Goal: Contribute content

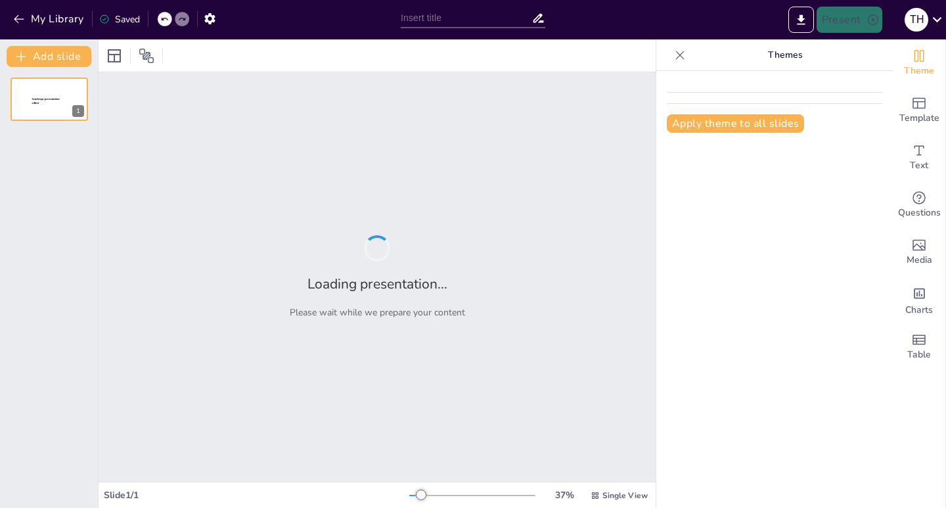
type input "Building a High-Performing Sales Team: Leadership and Quality Strategies"
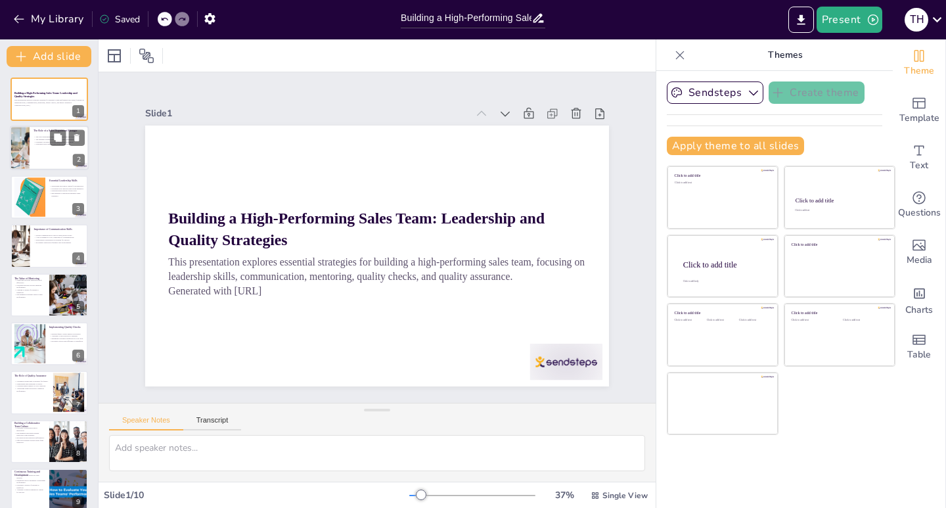
click at [33, 157] on div at bounding box center [49, 148] width 79 height 45
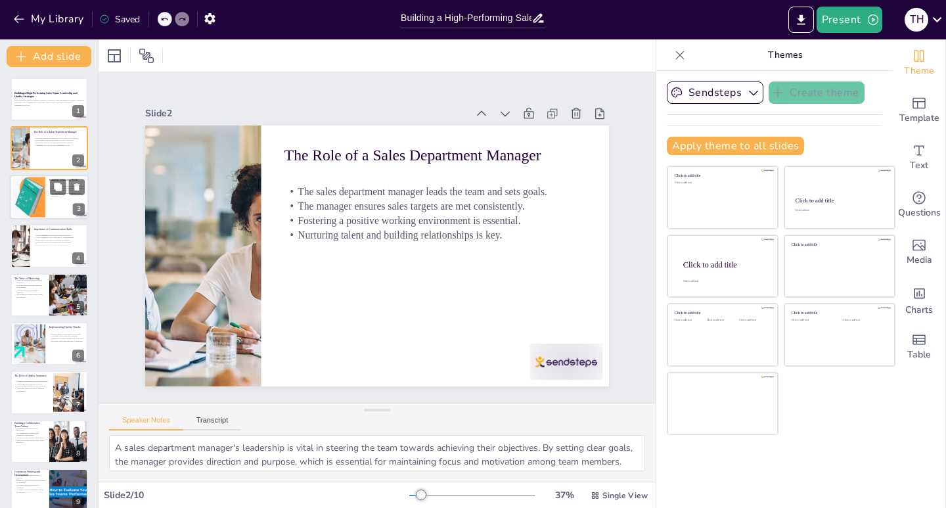
click at [39, 198] on div at bounding box center [30, 197] width 32 height 49
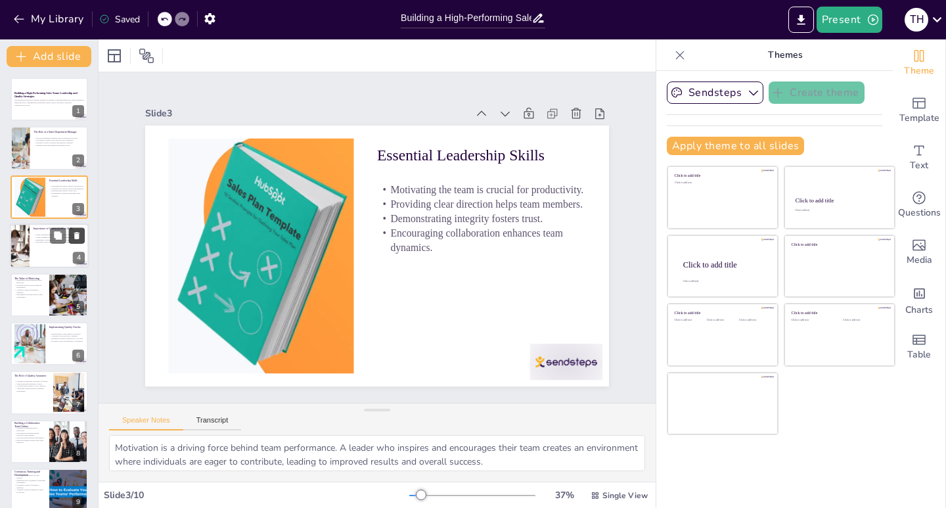
click at [71, 236] on button at bounding box center [77, 236] width 16 height 16
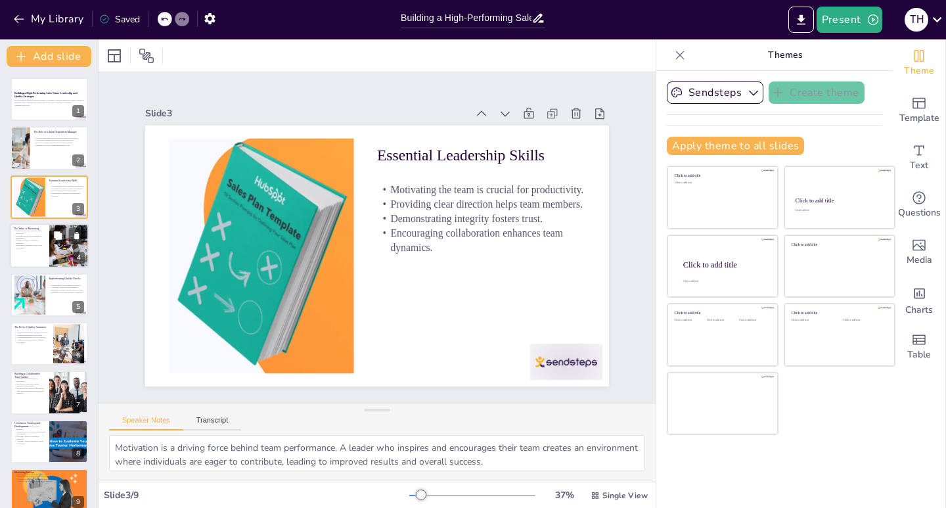
click at [36, 255] on div at bounding box center [49, 245] width 79 height 45
type textarea "Development through mentoring allows individuals to gain insights and skills th…"
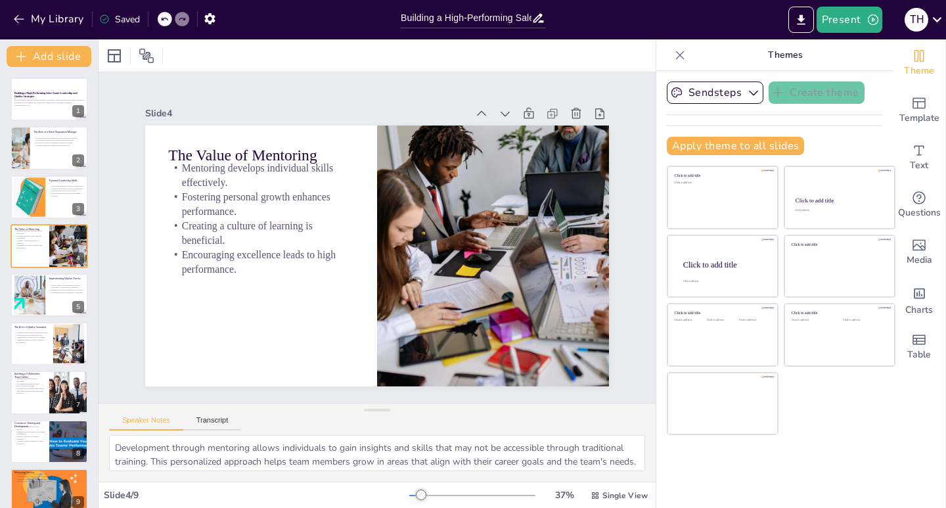
click at [166, 16] on icon at bounding box center [164, 19] width 8 height 8
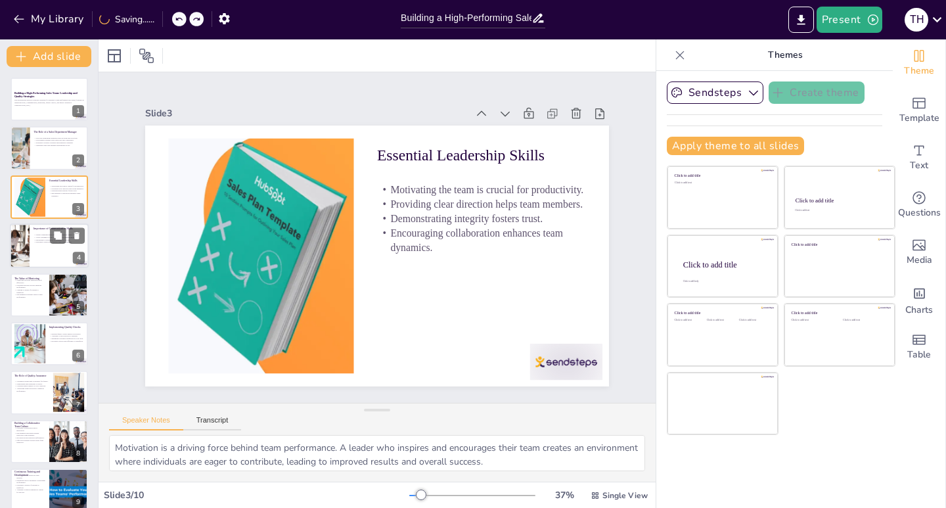
click at [24, 239] on div at bounding box center [19, 245] width 67 height 45
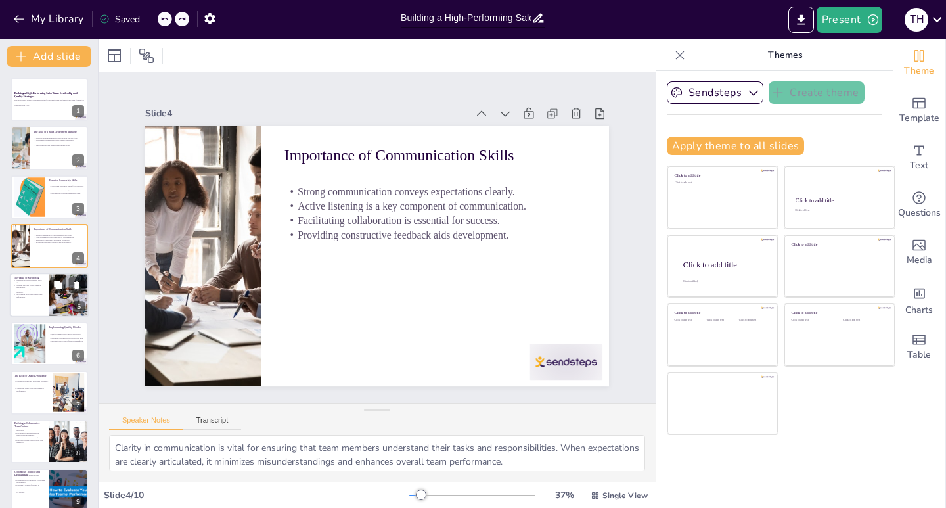
click at [33, 303] on div at bounding box center [49, 295] width 79 height 45
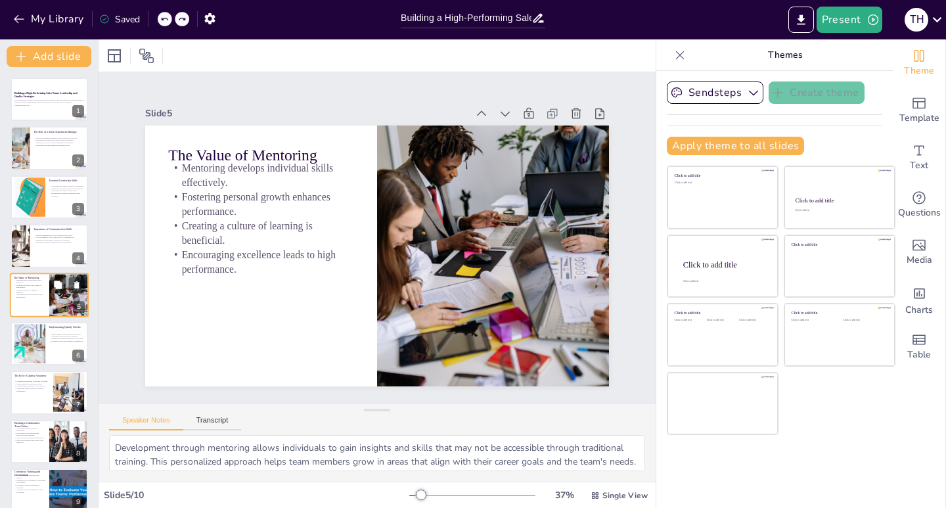
scroll to position [7, 0]
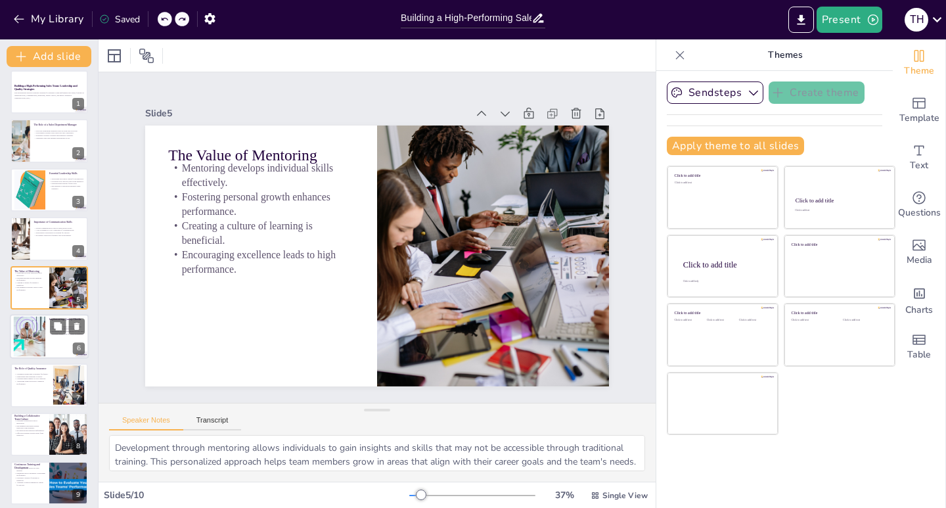
click at [35, 344] on div at bounding box center [29, 337] width 71 height 40
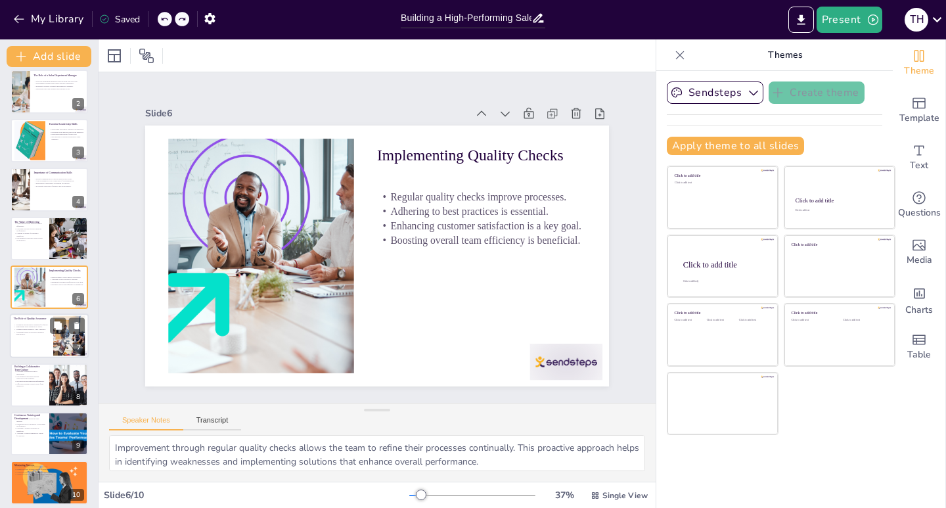
scroll to position [64, 0]
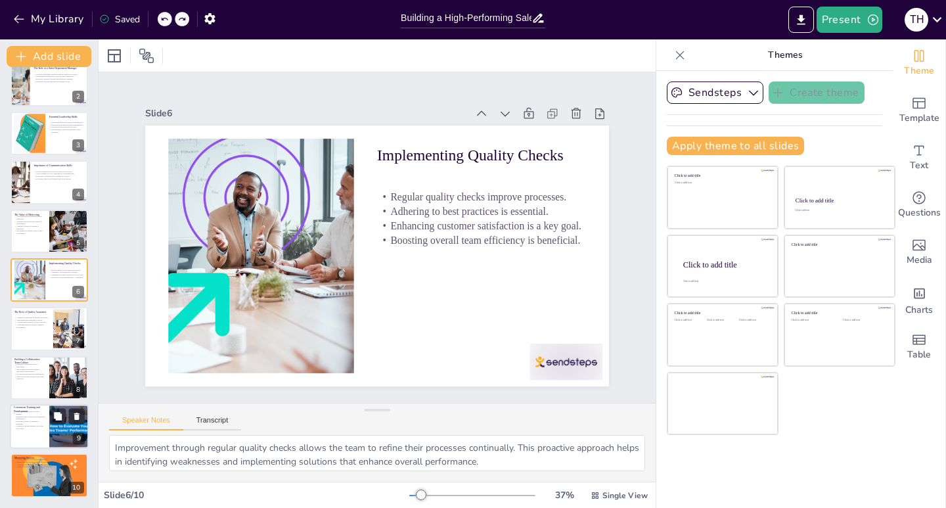
click at [43, 436] on div at bounding box center [49, 426] width 79 height 45
type textarea "Continuous training is essential in a rapidly changing sales environment. By pr…"
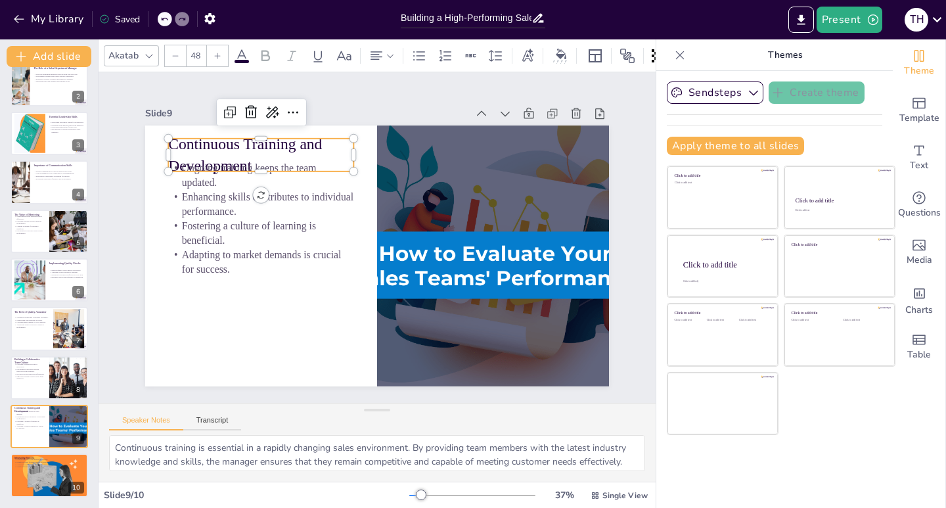
click at [278, 142] on p "Continuous Training and Development" at bounding box center [280, 133] width 190 height 81
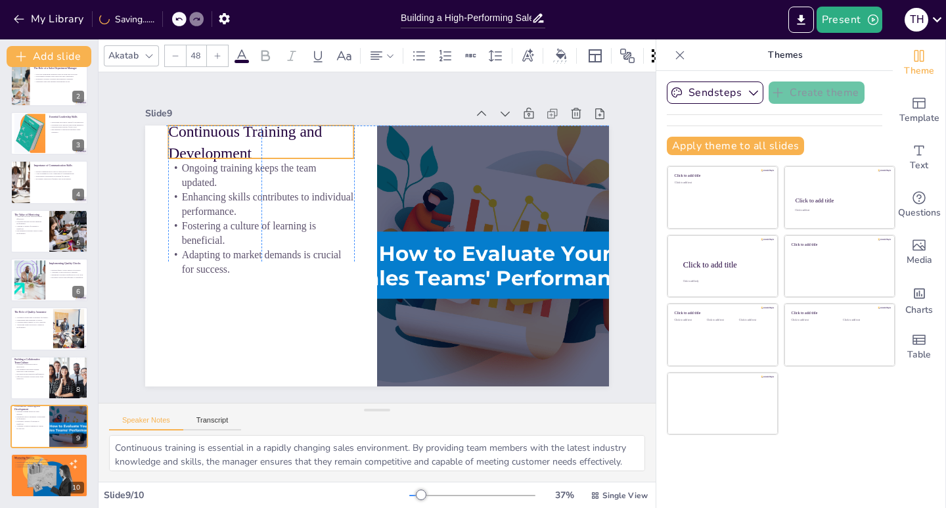
drag, startPoint x: 278, startPoint y: 142, endPoint x: 277, endPoint y: 131, distance: 11.3
click at [277, 131] on p "Continuous Training and Development" at bounding box center [283, 119] width 190 height 81
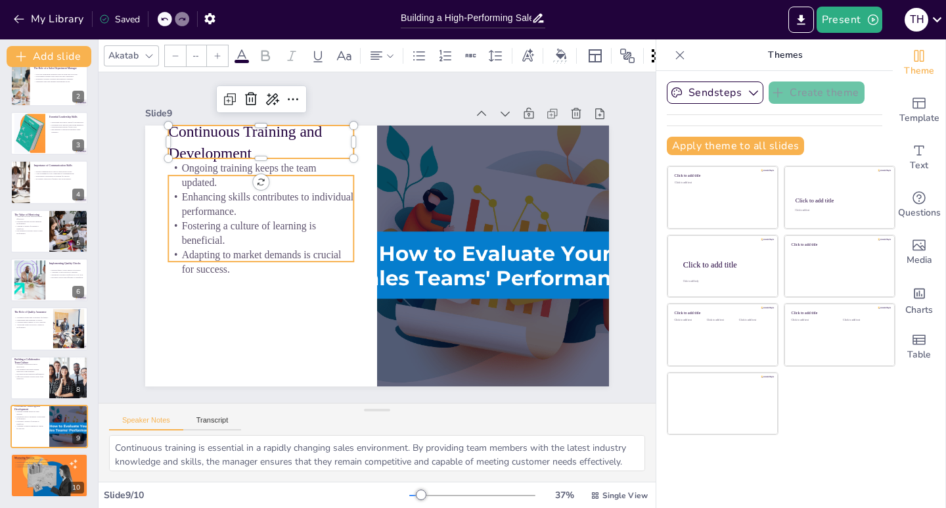
type input "32"
click at [257, 198] on p "Enhancing skills contributes to individual performance." at bounding box center [277, 169] width 185 height 85
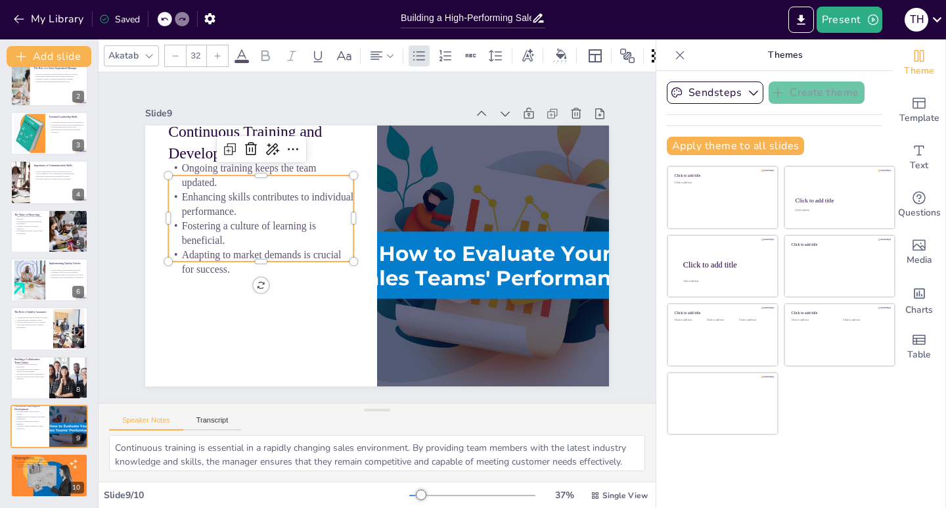
click at [205, 263] on p "Adapting to market demands is crucial for success." at bounding box center [261, 213] width 181 height 102
click at [205, 267] on p "Adapting to market demands is crucial for success." at bounding box center [258, 237] width 187 height 67
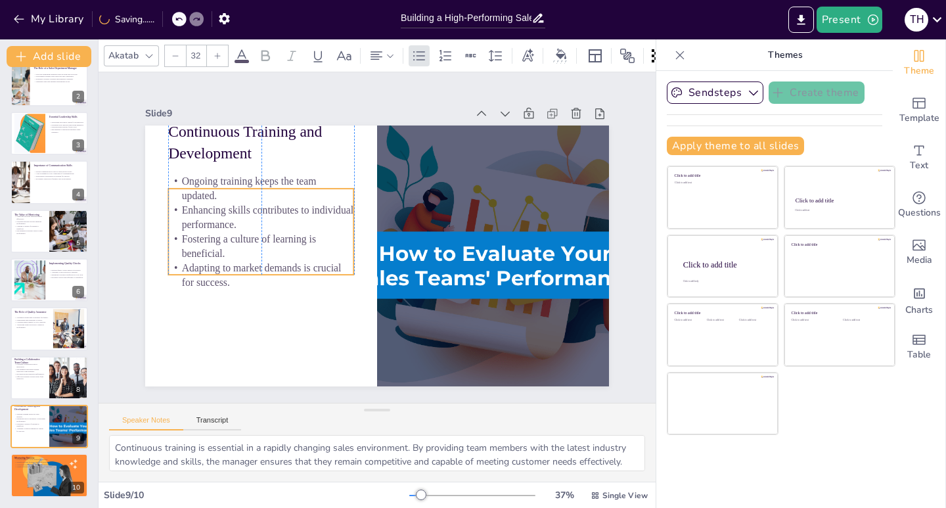
drag, startPoint x: 222, startPoint y: 234, endPoint x: 222, endPoint y: 248, distance: 13.8
click at [222, 246] on p "Fostering a culture of learning is beneficial." at bounding box center [272, 187] width 175 height 118
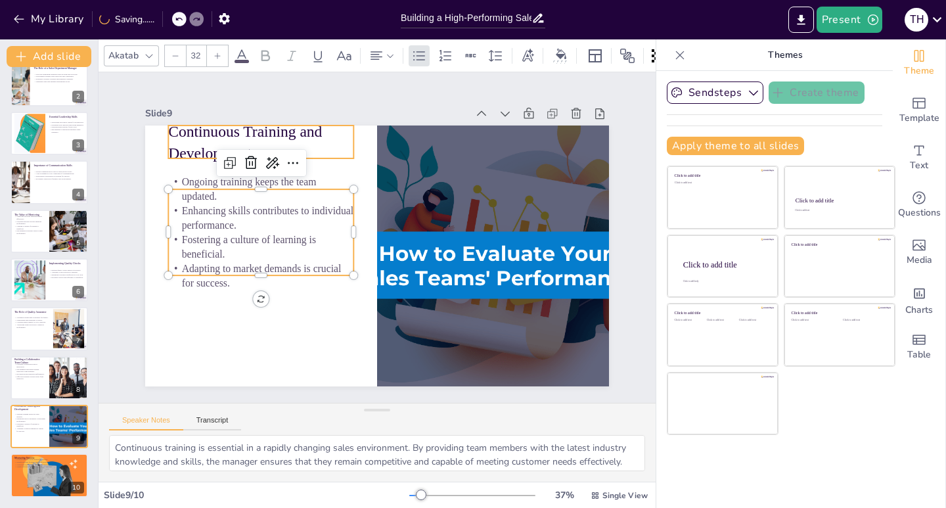
type input "48"
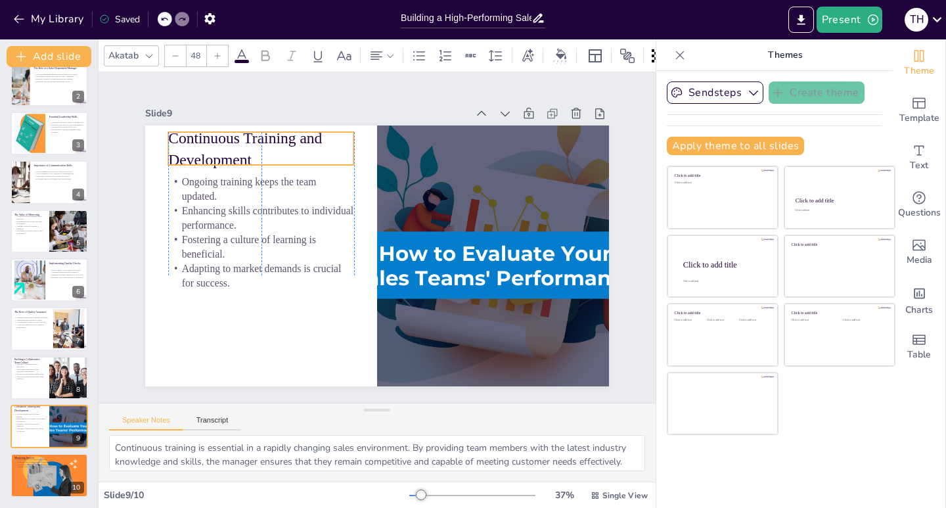
drag, startPoint x: 212, startPoint y: 133, endPoint x: 211, endPoint y: 139, distance: 6.7
click at [447, 139] on p "Continuous Training and Development" at bounding box center [512, 182] width 130 height 183
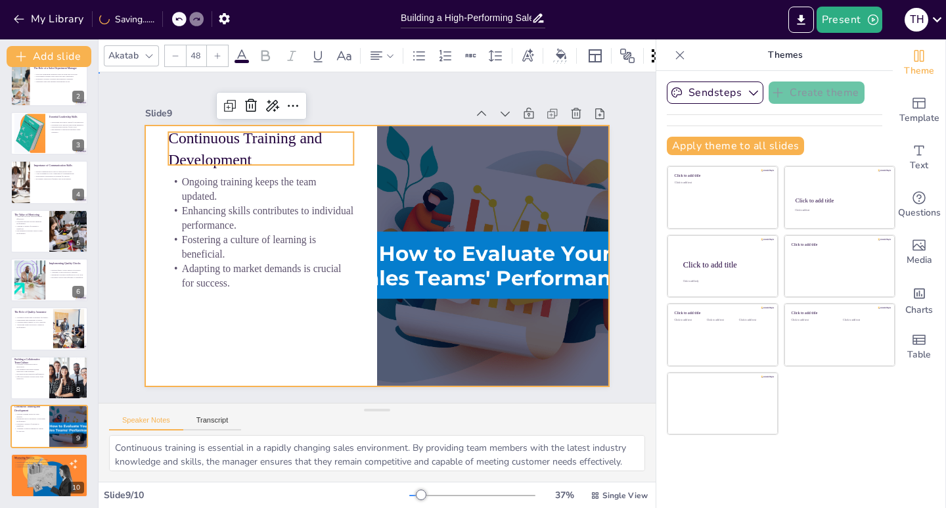
click at [246, 301] on div at bounding box center [374, 254] width 508 height 351
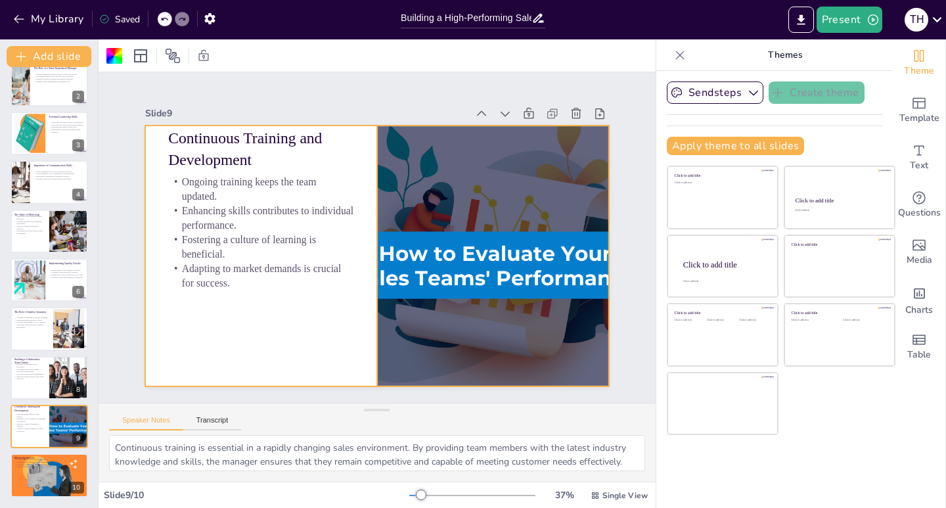
click at [469, 240] on div at bounding box center [475, 301] width 562 height 441
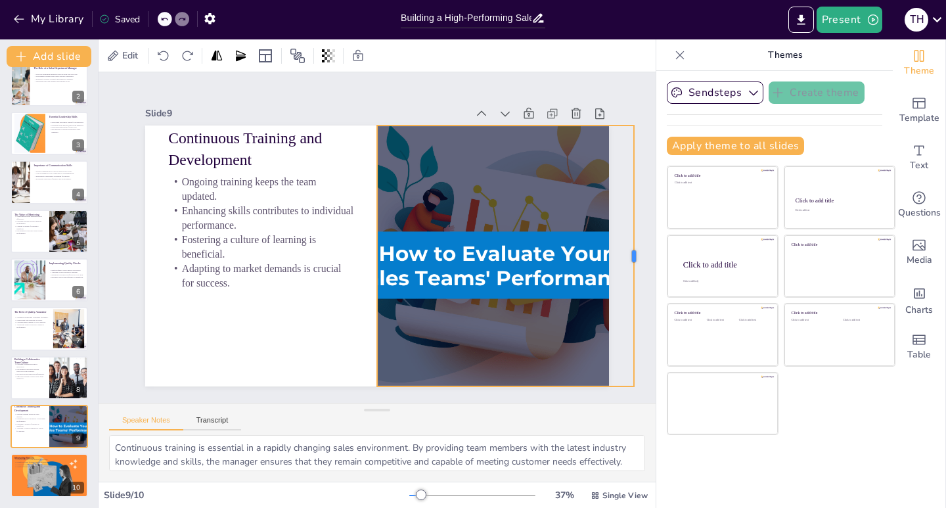
drag, startPoint x: 603, startPoint y: 249, endPoint x: 628, endPoint y: 249, distance: 25.0
click at [628, 249] on div at bounding box center [629, 309] width 64 height 257
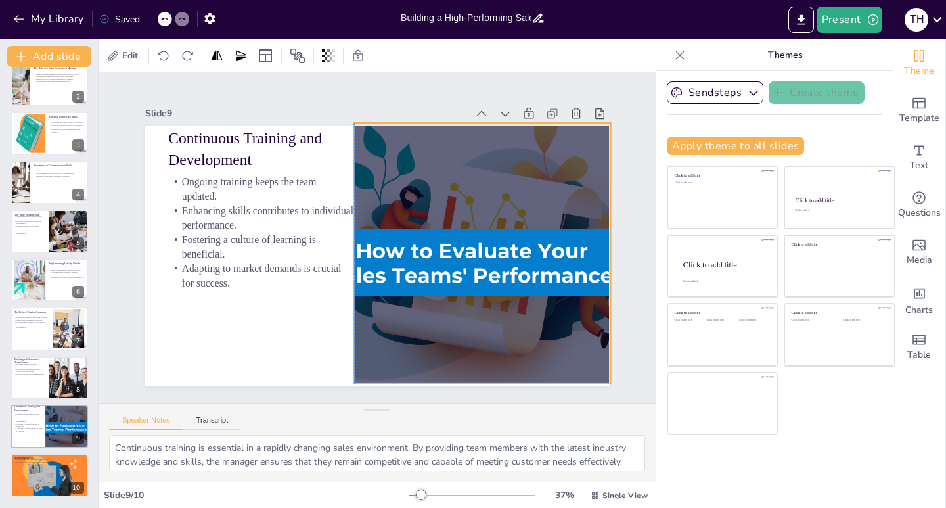
drag, startPoint x: 623, startPoint y: 249, endPoint x: 599, endPoint y: 246, distance: 24.4
click at [599, 246] on div "Slide 1 Building a High-Performing Sales Team: Leadership and Quality Strategie…" at bounding box center [376, 237] width 587 height 403
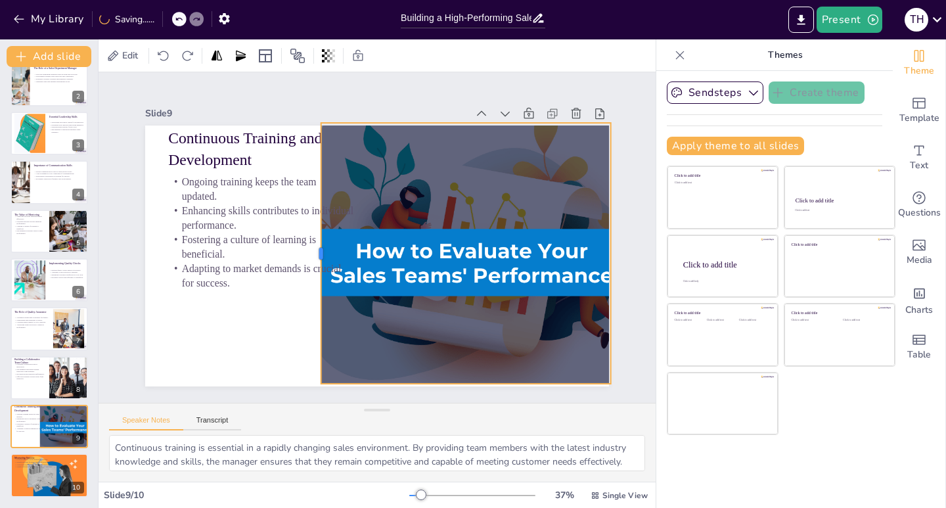
drag, startPoint x: 336, startPoint y: 247, endPoint x: 309, endPoint y: 255, distance: 28.2
click at [309, 255] on div at bounding box center [314, 234] width 91 height 252
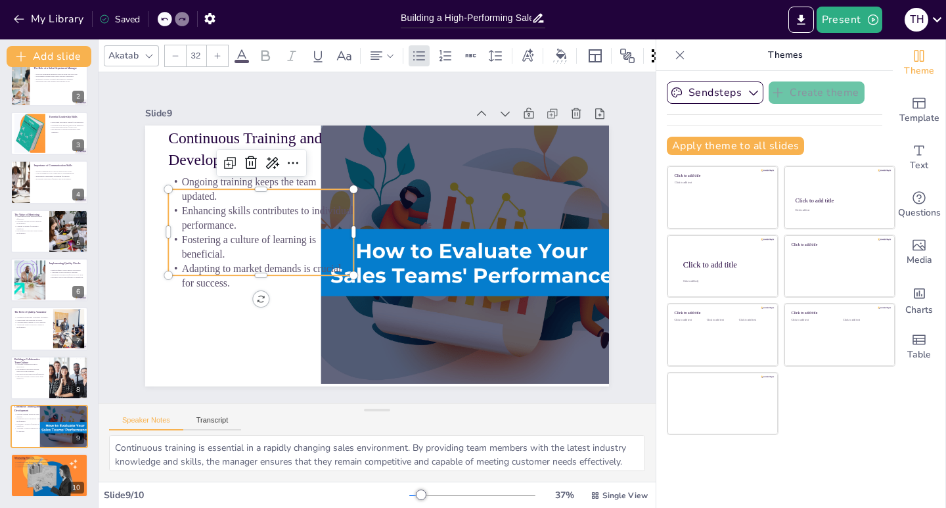
click at [280, 232] on p "Fostering a culture of learning is beneficial." at bounding box center [267, 199] width 181 height 102
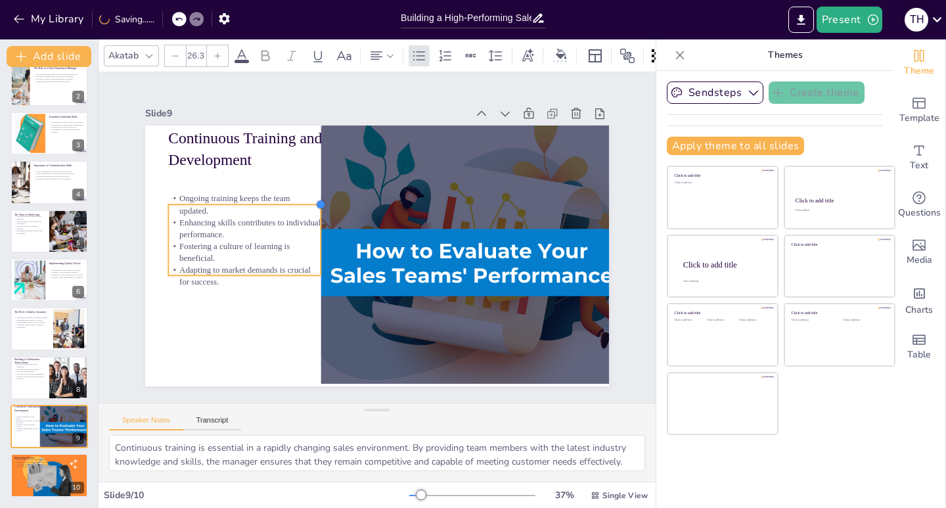
drag, startPoint x: 343, startPoint y: 183, endPoint x: 311, endPoint y: 207, distance: 40.5
click at [311, 207] on div "Continuous Training and Development Ongoing training keeps the team updated. En…" at bounding box center [370, 254] width 521 height 391
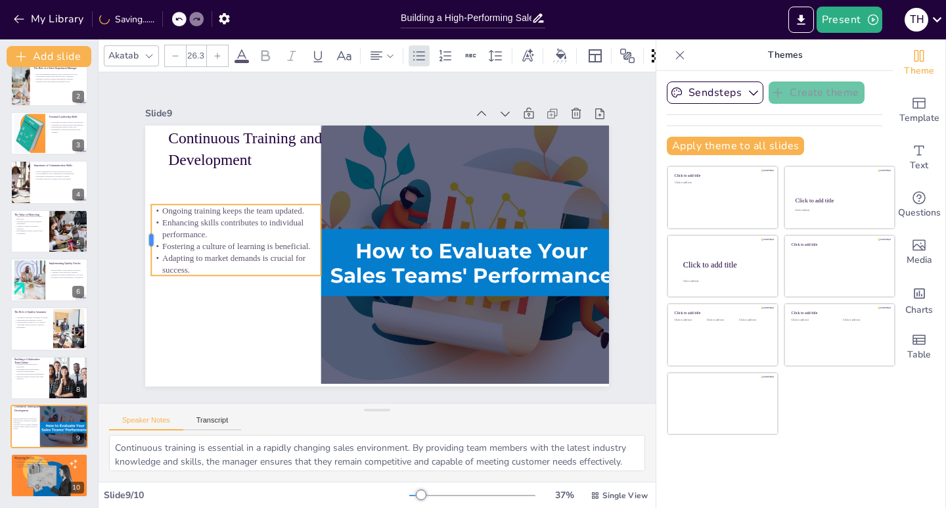
drag, startPoint x: 156, startPoint y: 236, endPoint x: 139, endPoint y: 234, distance: 17.2
click at [153, 158] on div at bounding box center [175, 124] width 45 height 67
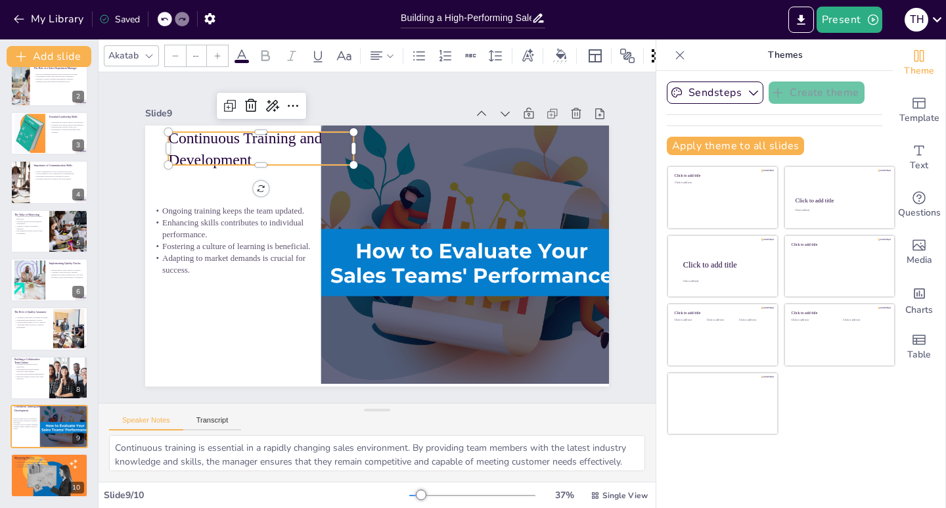
type input "48"
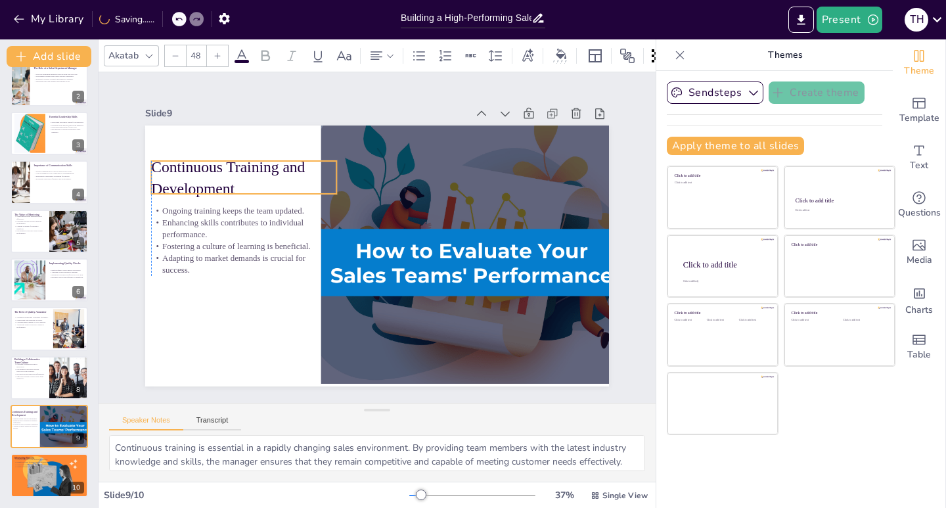
drag, startPoint x: 282, startPoint y: 131, endPoint x: 266, endPoint y: 160, distance: 32.9
click at [266, 160] on p "Continuous Training and Development" at bounding box center [332, 98] width 156 height 167
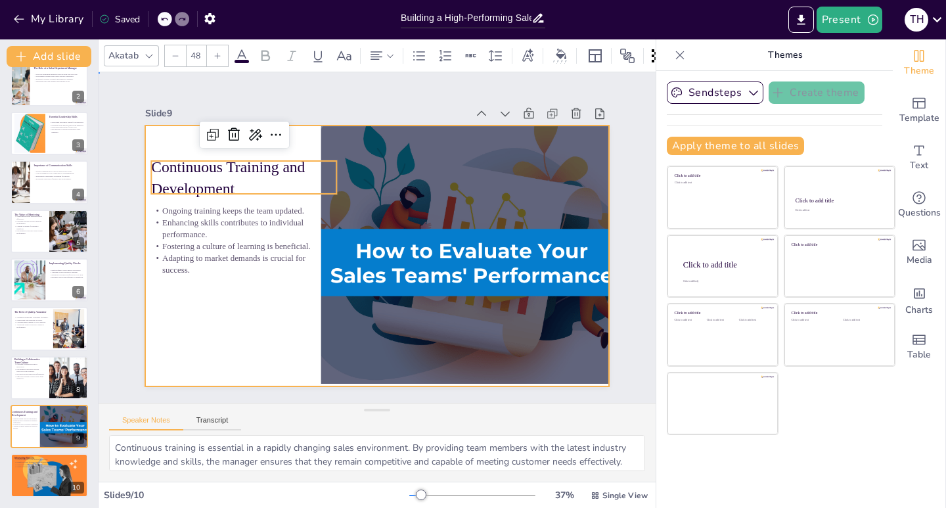
click at [266, 303] on div at bounding box center [368, 254] width 529 height 427
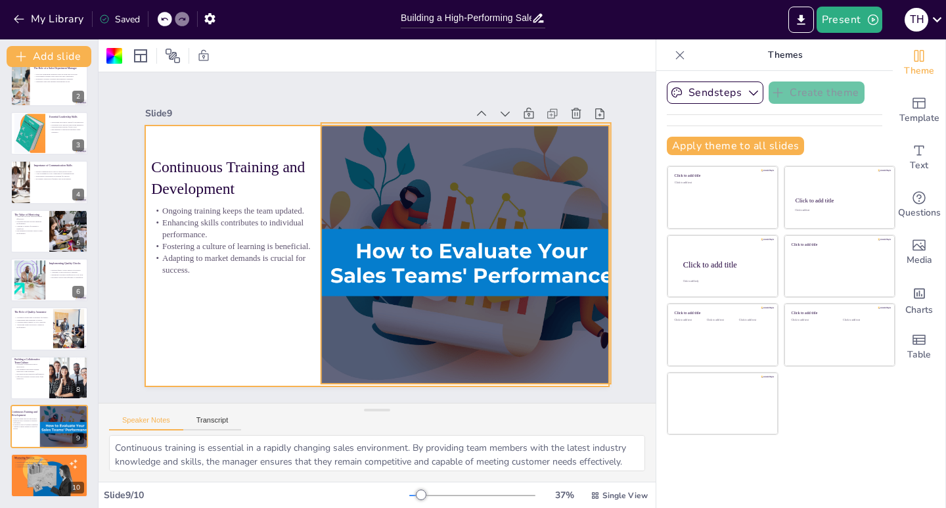
click at [556, 256] on div at bounding box center [428, 317] width 528 height 546
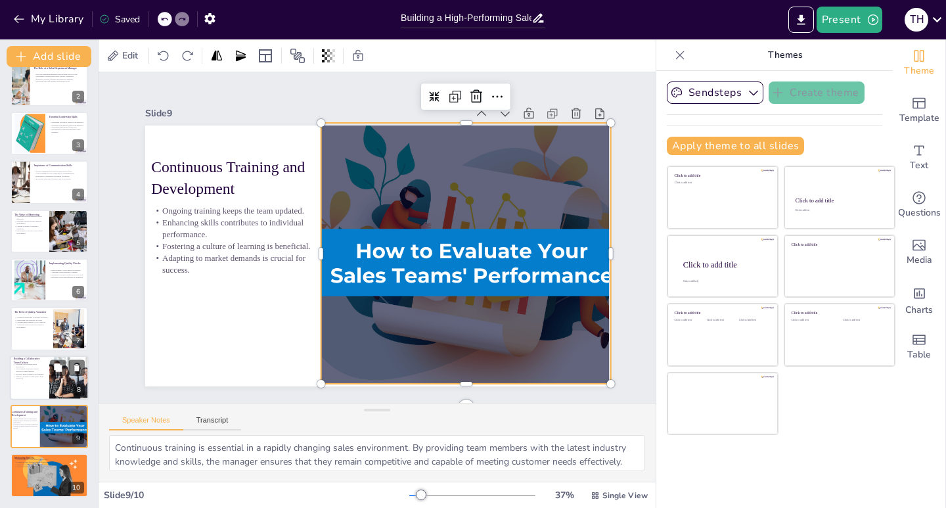
click at [34, 380] on p "Effective problem-solving results from teamwork." at bounding box center [30, 377] width 32 height 5
type textarea "Innovation is often born from collaboration. When team members work together, t…"
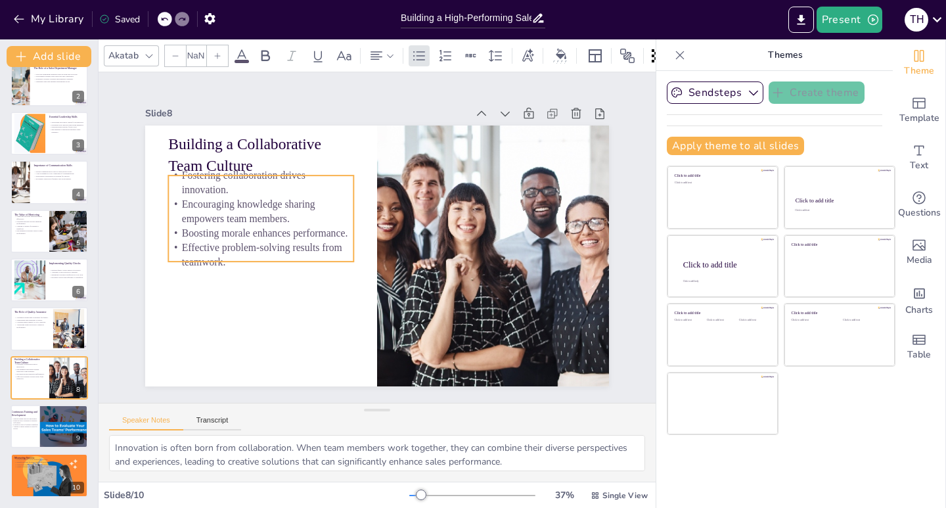
type input "32"
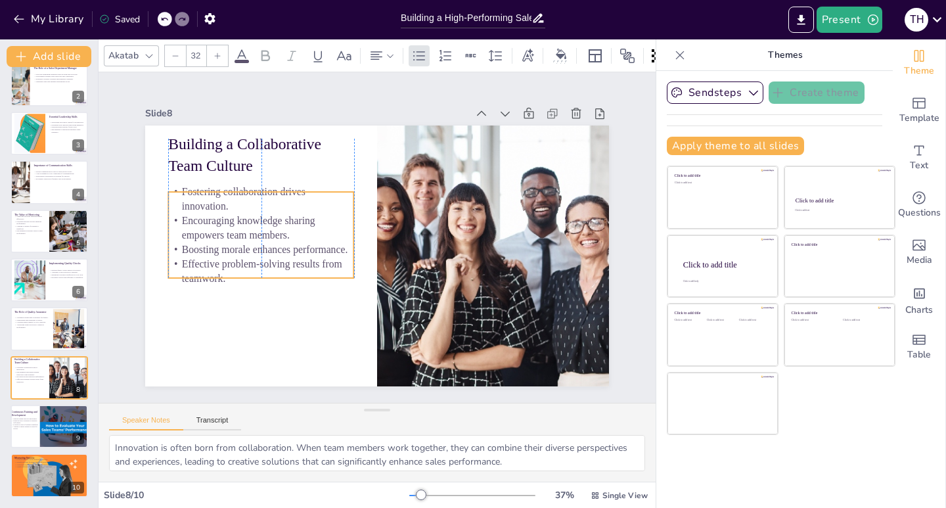
drag, startPoint x: 250, startPoint y: 200, endPoint x: 250, endPoint y: 217, distance: 16.4
click at [250, 217] on p "Encouraging knowledge sharing empowers team members." at bounding box center [265, 203] width 187 height 67
click at [49, 325] on p "Addressing issues proactively enhances performance." at bounding box center [31, 326] width 35 height 5
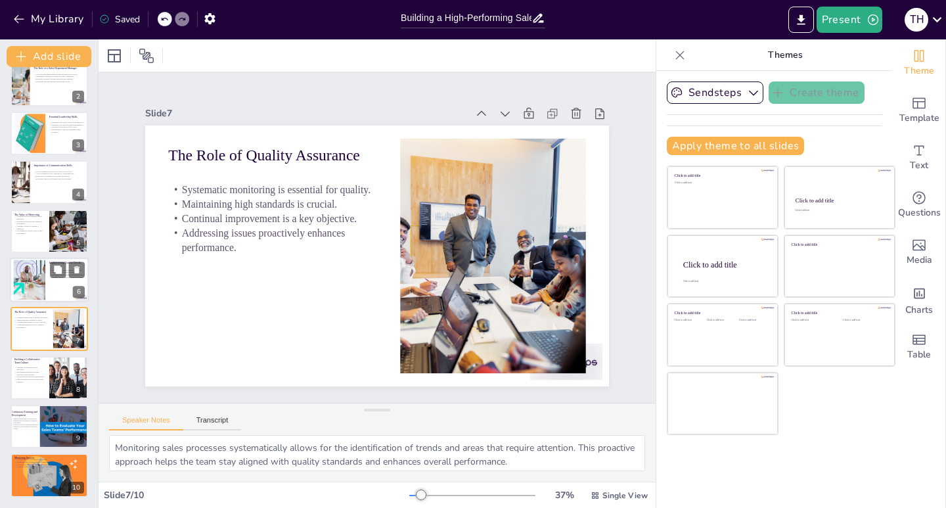
click at [30, 270] on div at bounding box center [29, 280] width 71 height 40
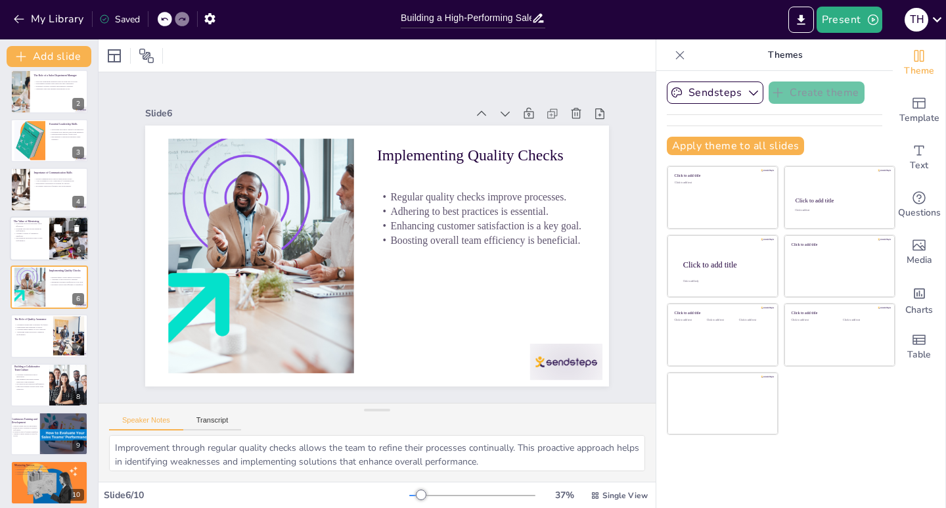
click at [26, 236] on p "Creating a culture of learning is beneficial." at bounding box center [30, 234] width 32 height 5
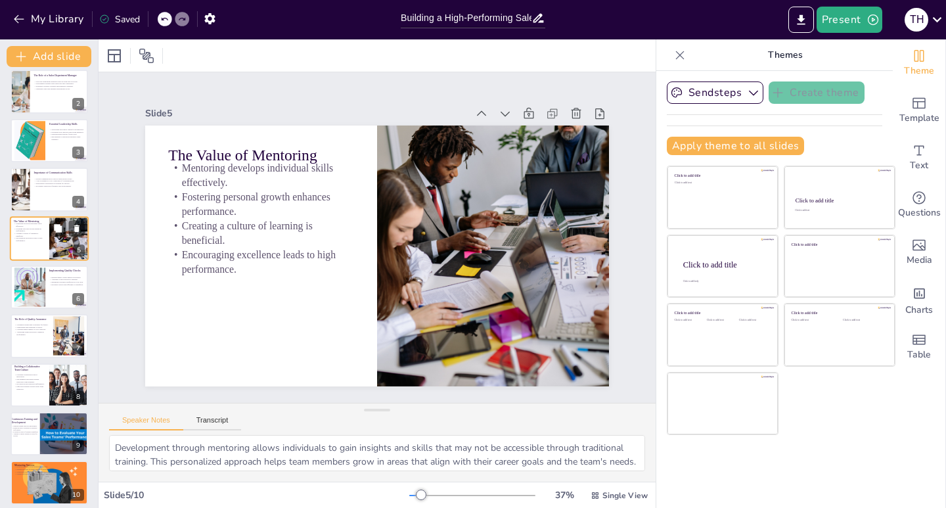
scroll to position [7, 0]
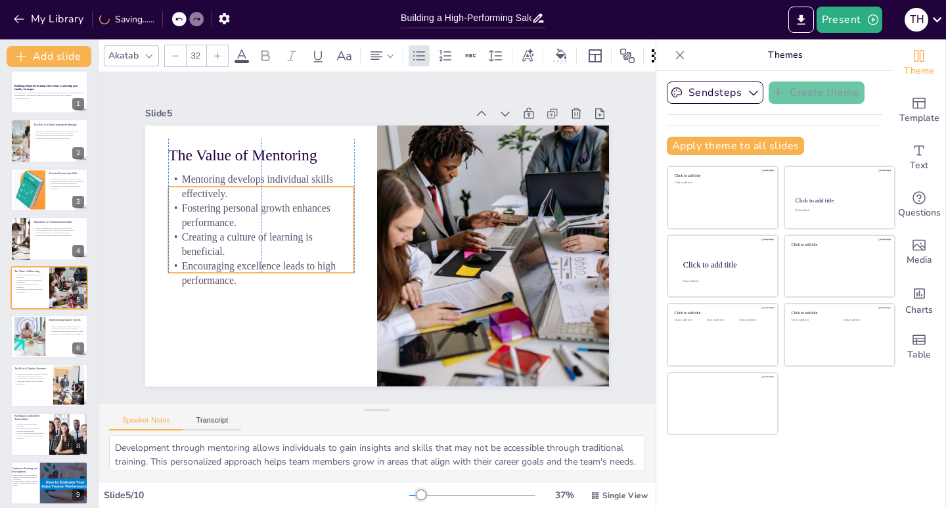
drag, startPoint x: 288, startPoint y: 202, endPoint x: 289, endPoint y: 213, distance: 11.2
click at [289, 213] on p "Fostering personal growth enhances performance." at bounding box center [268, 191] width 187 height 67
click at [34, 251] on div at bounding box center [49, 238] width 79 height 45
type textarea "Clarity in communication is vital for ensuring that team members understand the…"
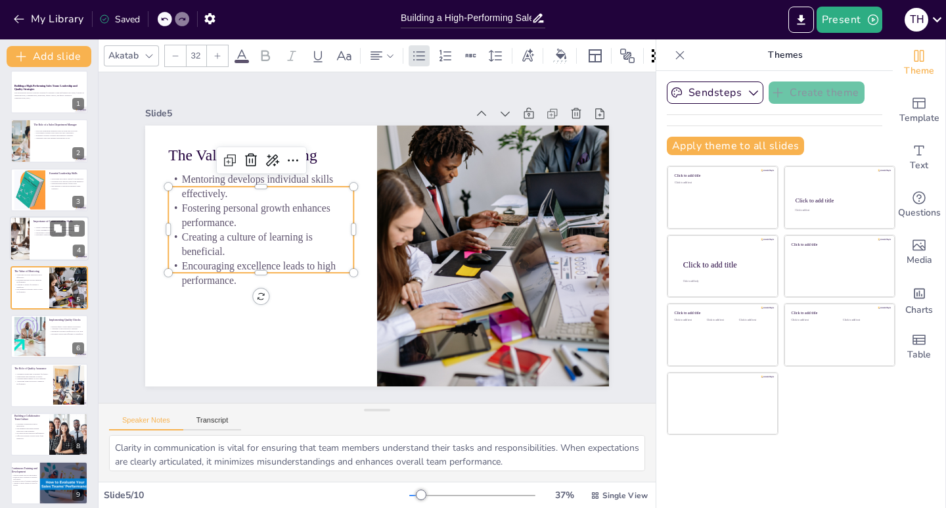
scroll to position [0, 0]
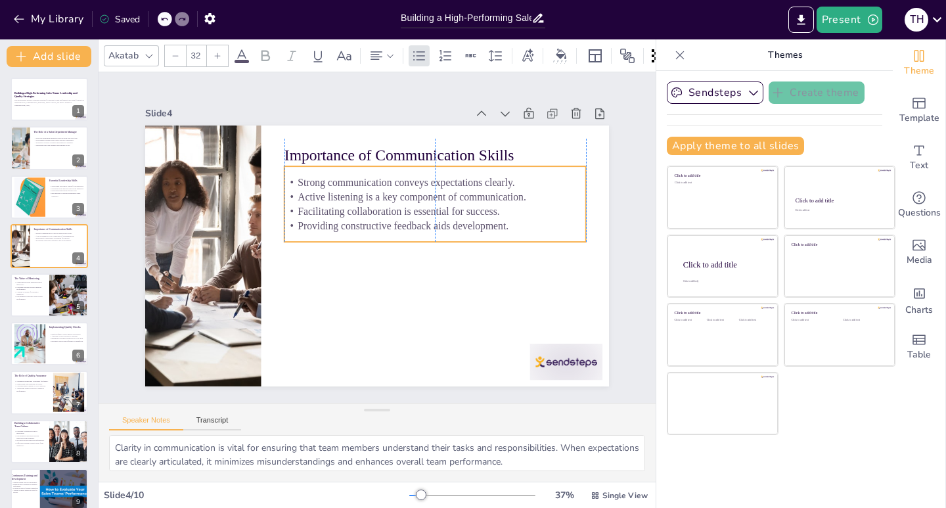
drag, startPoint x: 426, startPoint y: 223, endPoint x: 426, endPoint y: 213, distance: 9.2
click at [426, 213] on p "Providing constructive feedback aids development." at bounding box center [435, 243] width 291 height 107
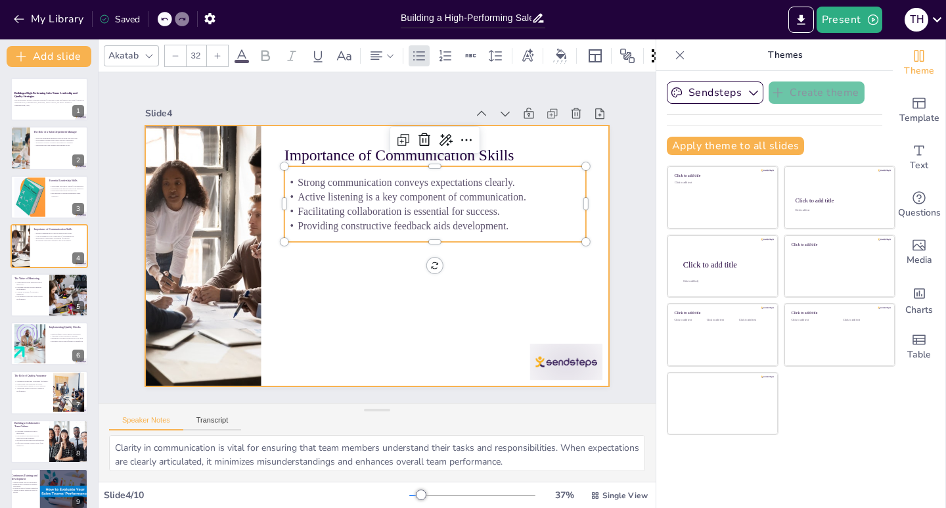
click at [353, 325] on div at bounding box center [374, 254] width 508 height 351
